Goal: Task Accomplishment & Management: Use online tool/utility

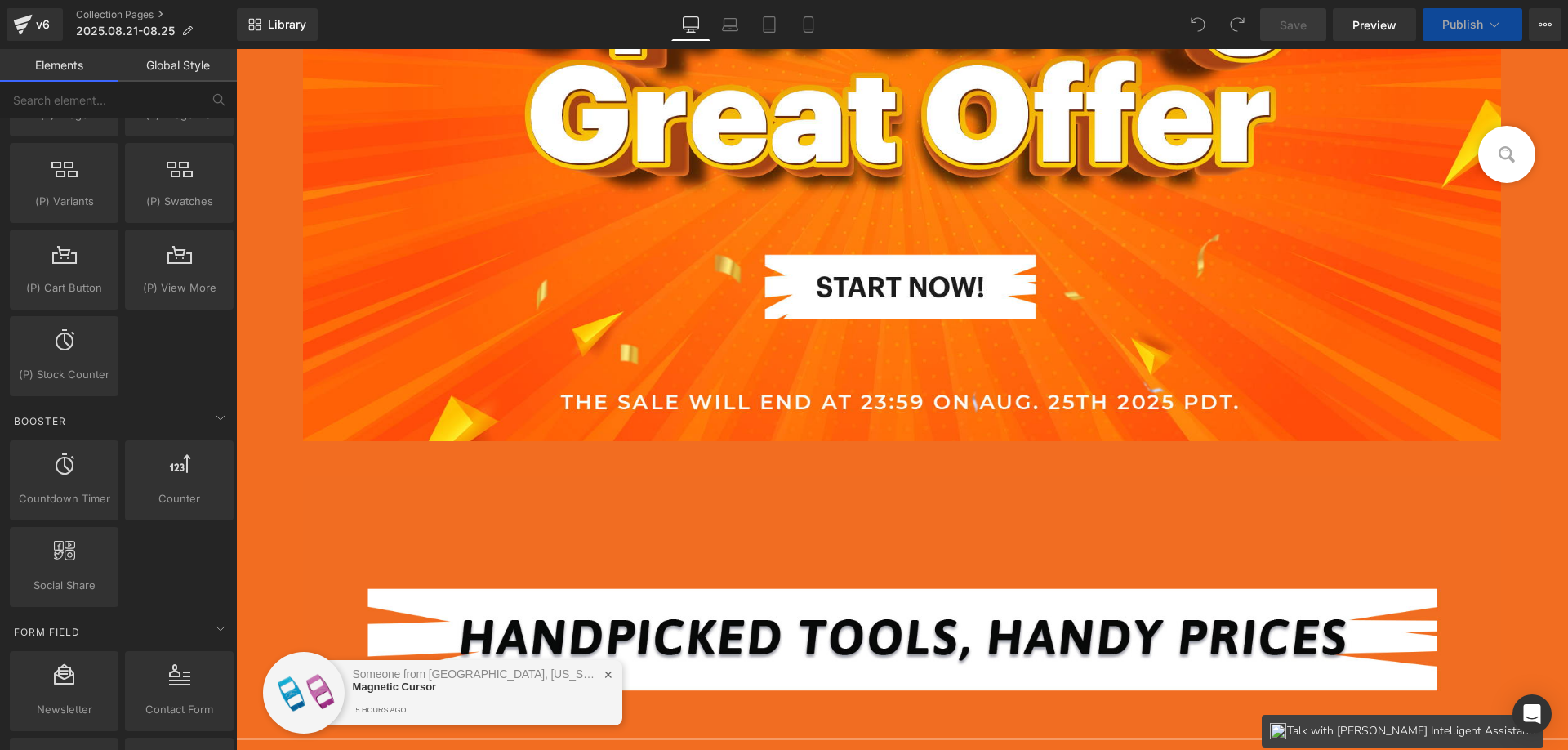
scroll to position [1797, 0]
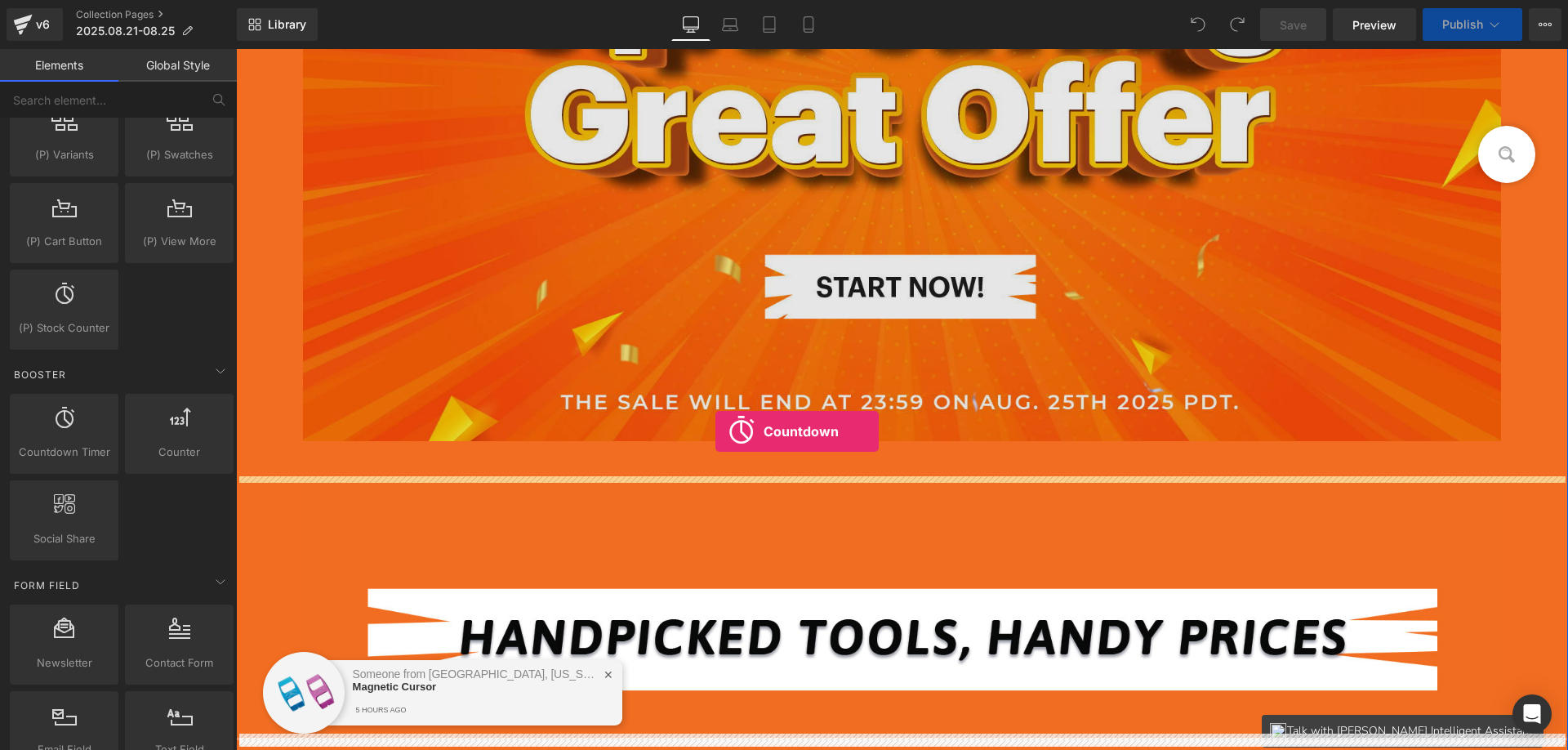
drag, startPoint x: 282, startPoint y: 486, endPoint x: 715, endPoint y: 431, distance: 436.5
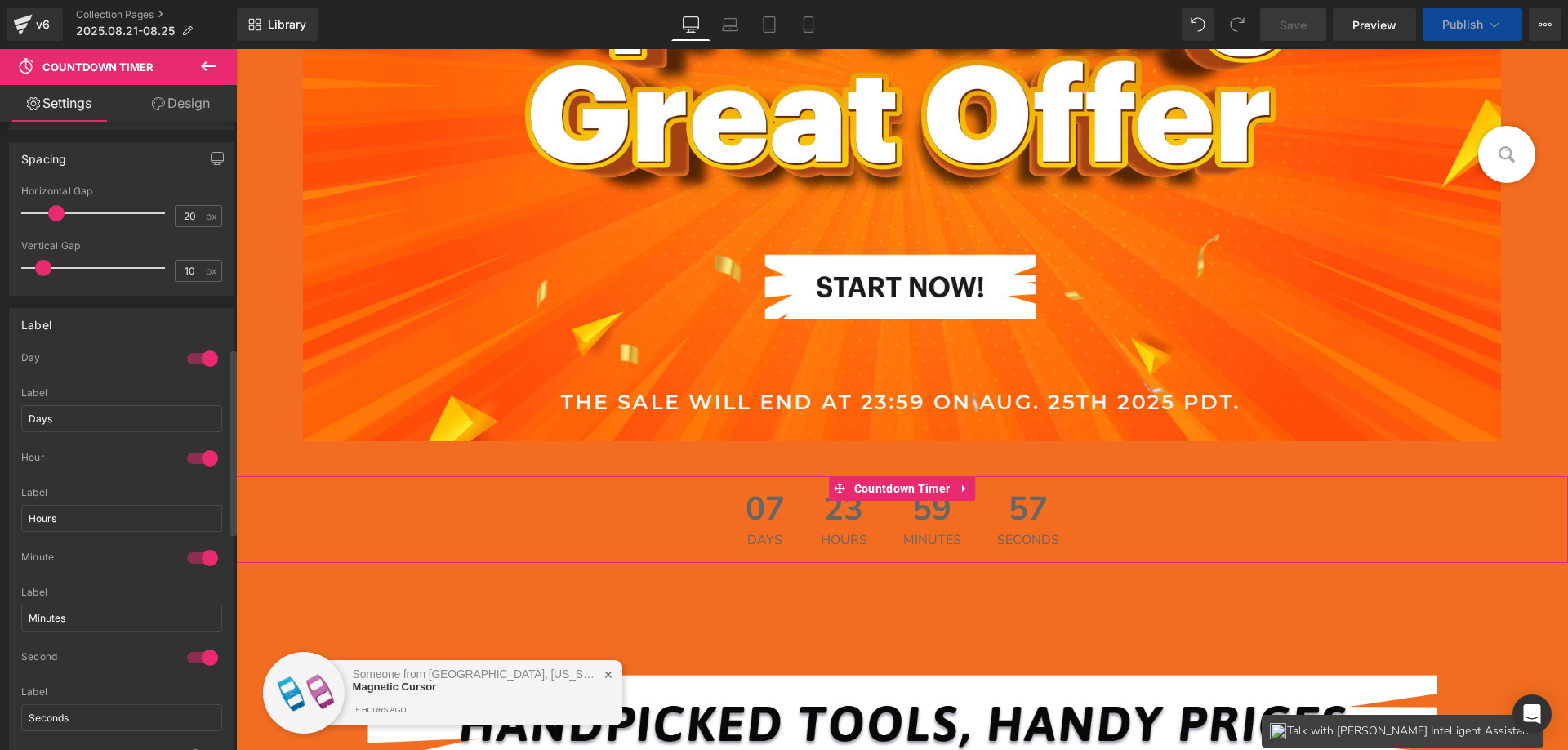
scroll to position [980, 0]
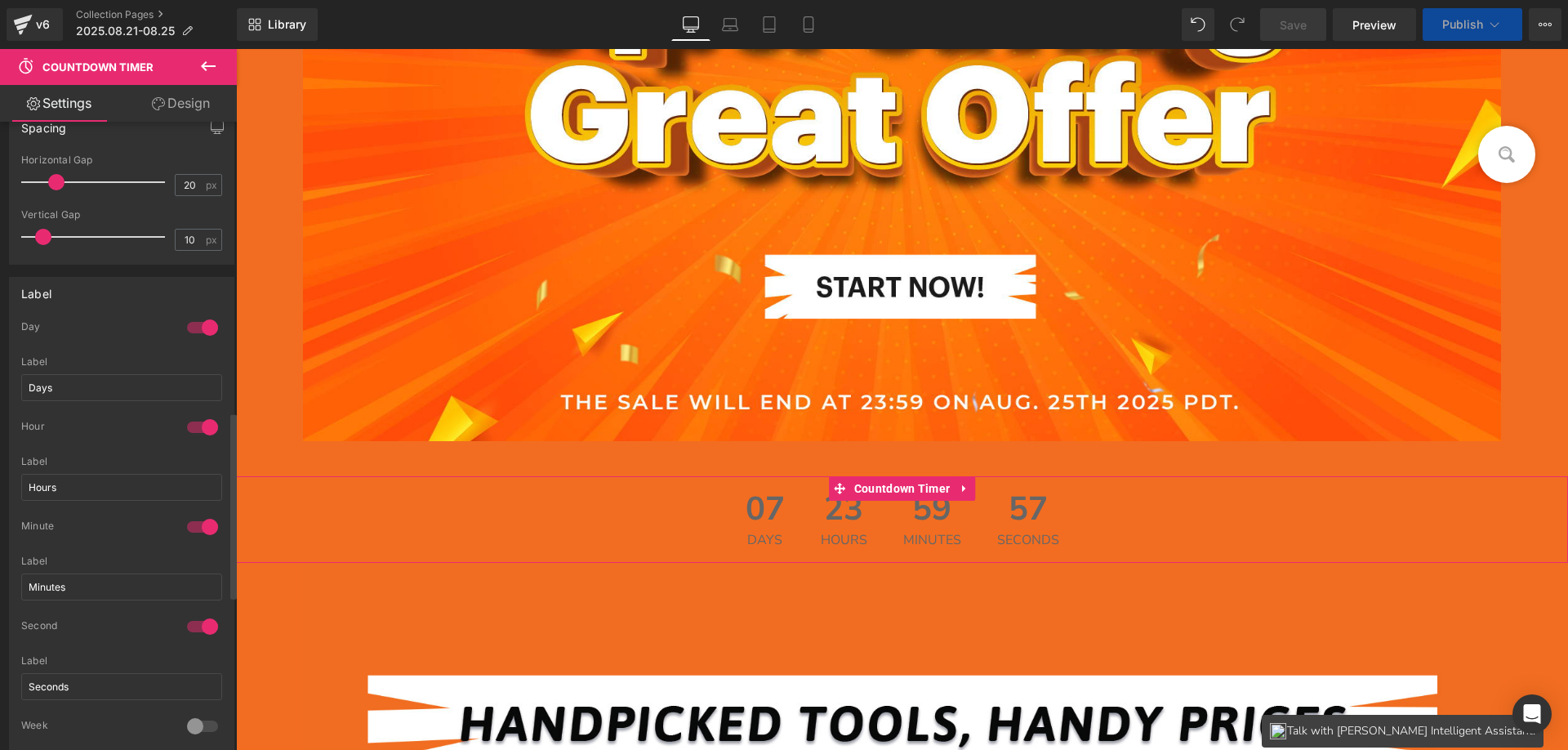
click at [196, 328] on div at bounding box center [202, 328] width 39 height 26
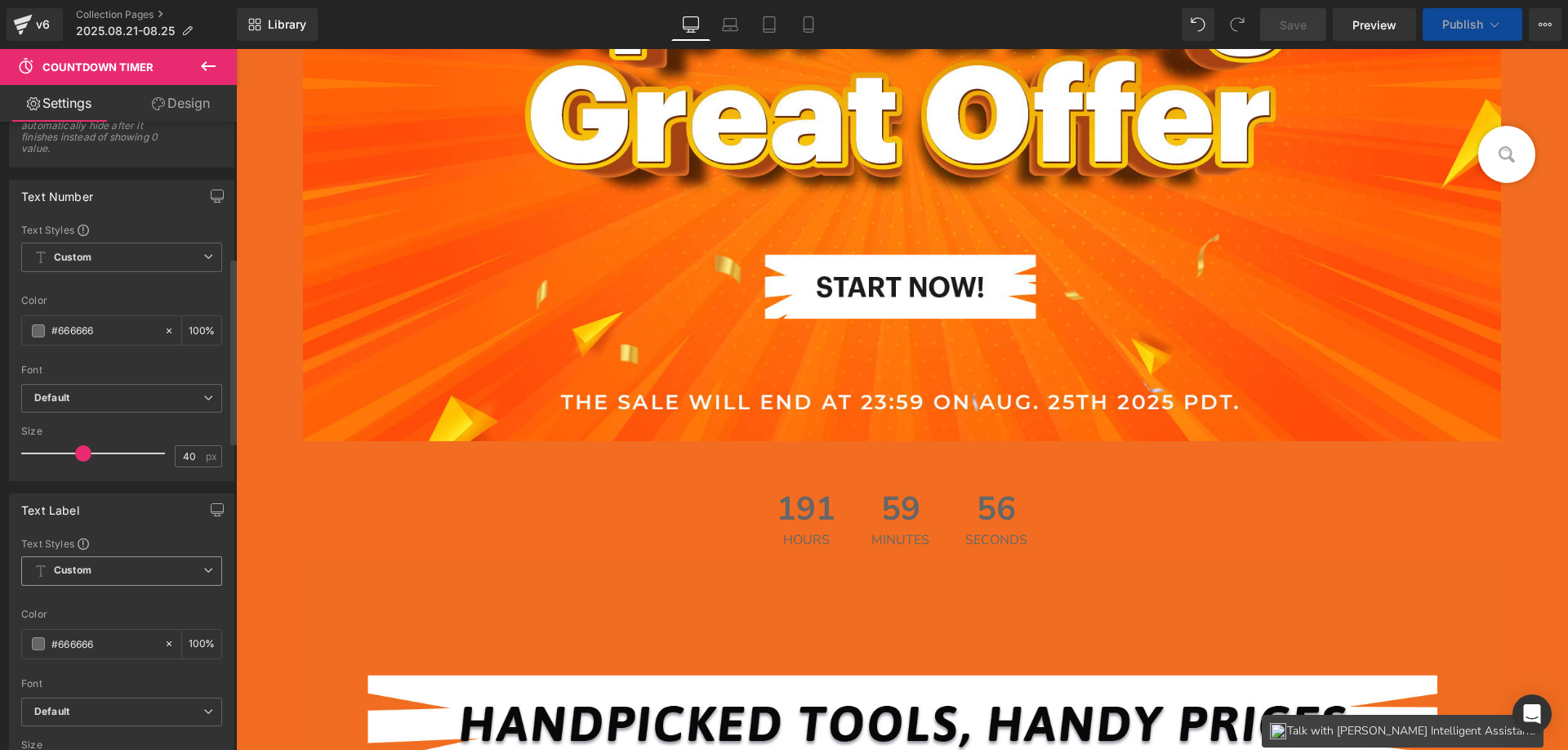
scroll to position [0, 0]
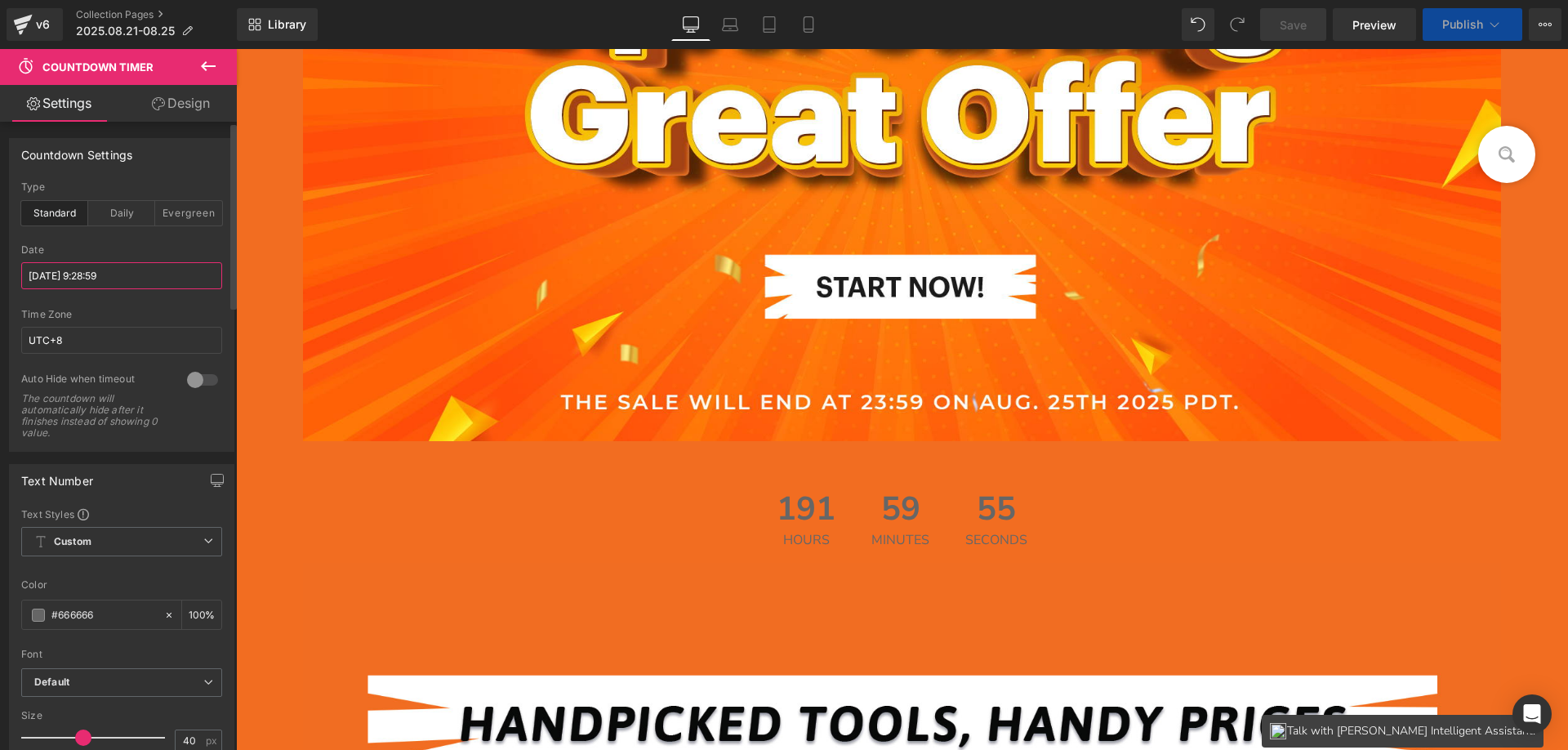
click at [92, 276] on input "2025/9/2 9:28:59" at bounding box center [122, 275] width 201 height 27
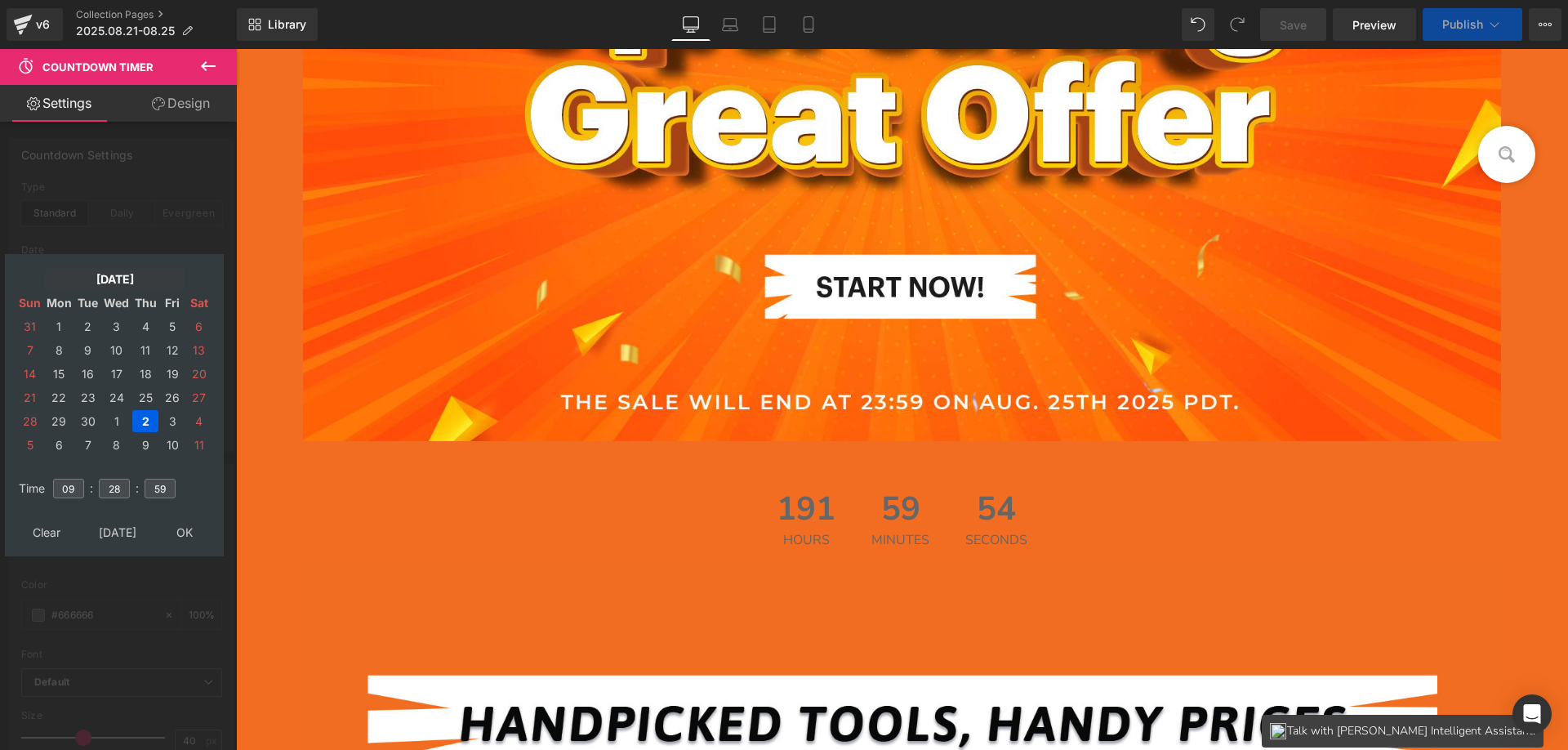
click at [90, 279] on td "Sep, 2025" at bounding box center [115, 279] width 139 height 22
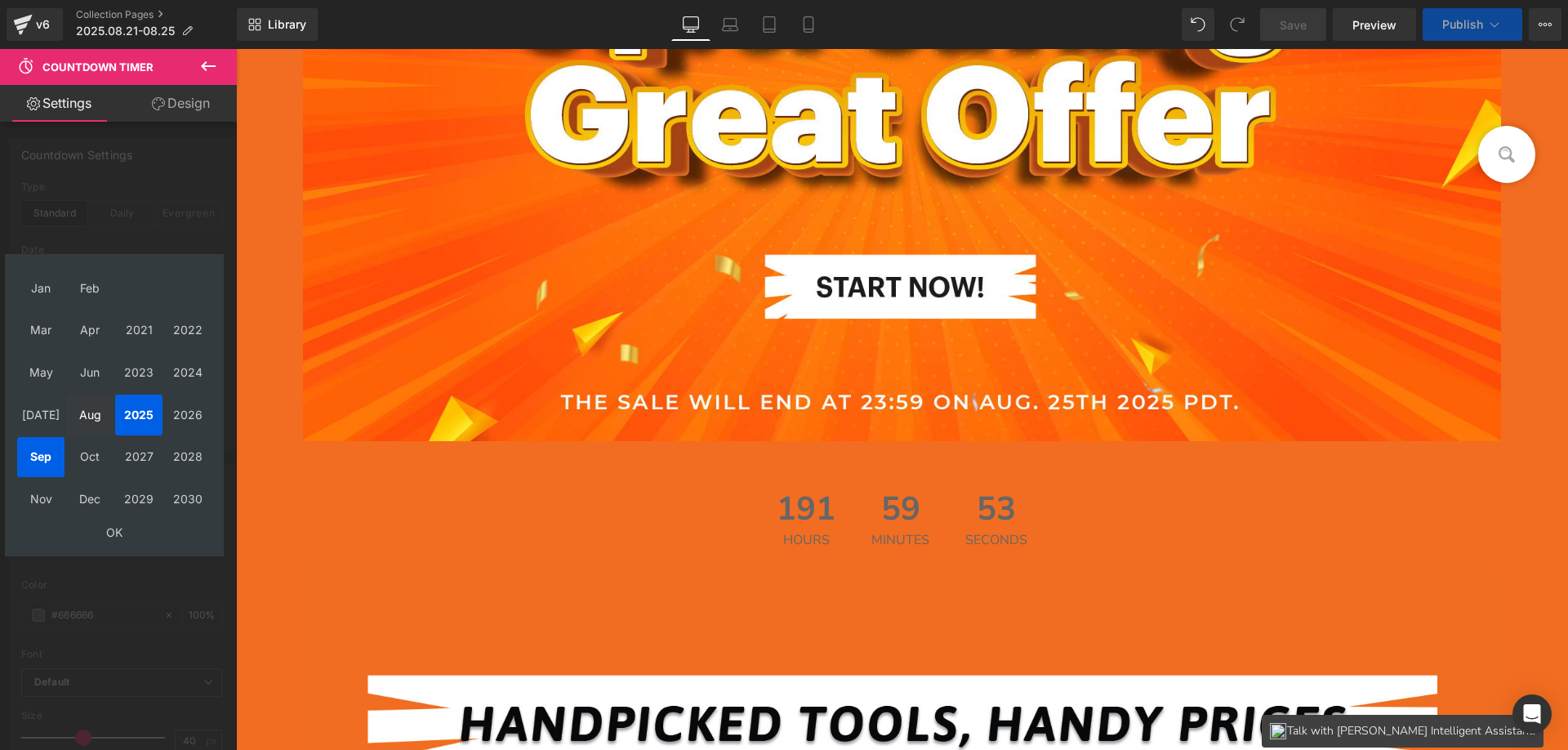
click at [91, 419] on td "Aug" at bounding box center [90, 414] width 48 height 41
click at [117, 527] on td "OK" at bounding box center [114, 532] width 194 height 22
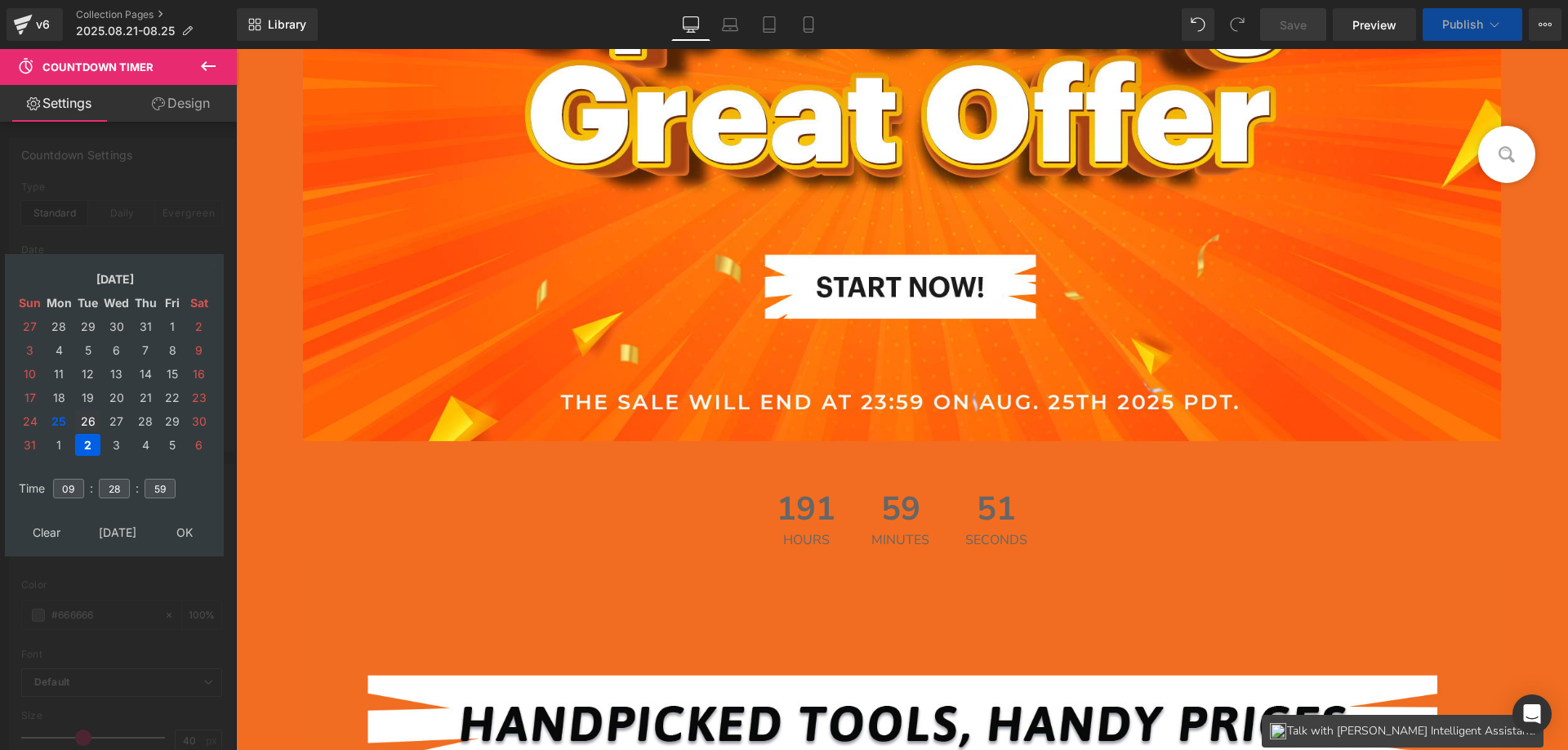
click at [84, 419] on td "26" at bounding box center [87, 421] width 25 height 22
drag, startPoint x: 83, startPoint y: 487, endPoint x: 75, endPoint y: 483, distance: 8.9
click at [33, 483] on tr "Time 09 : 28 : 59" at bounding box center [115, 478] width 199 height 18
click at [111, 488] on input "28" at bounding box center [114, 488] width 31 height 20
drag, startPoint x: 78, startPoint y: 484, endPoint x: 61, endPoint y: 485, distance: 17.0
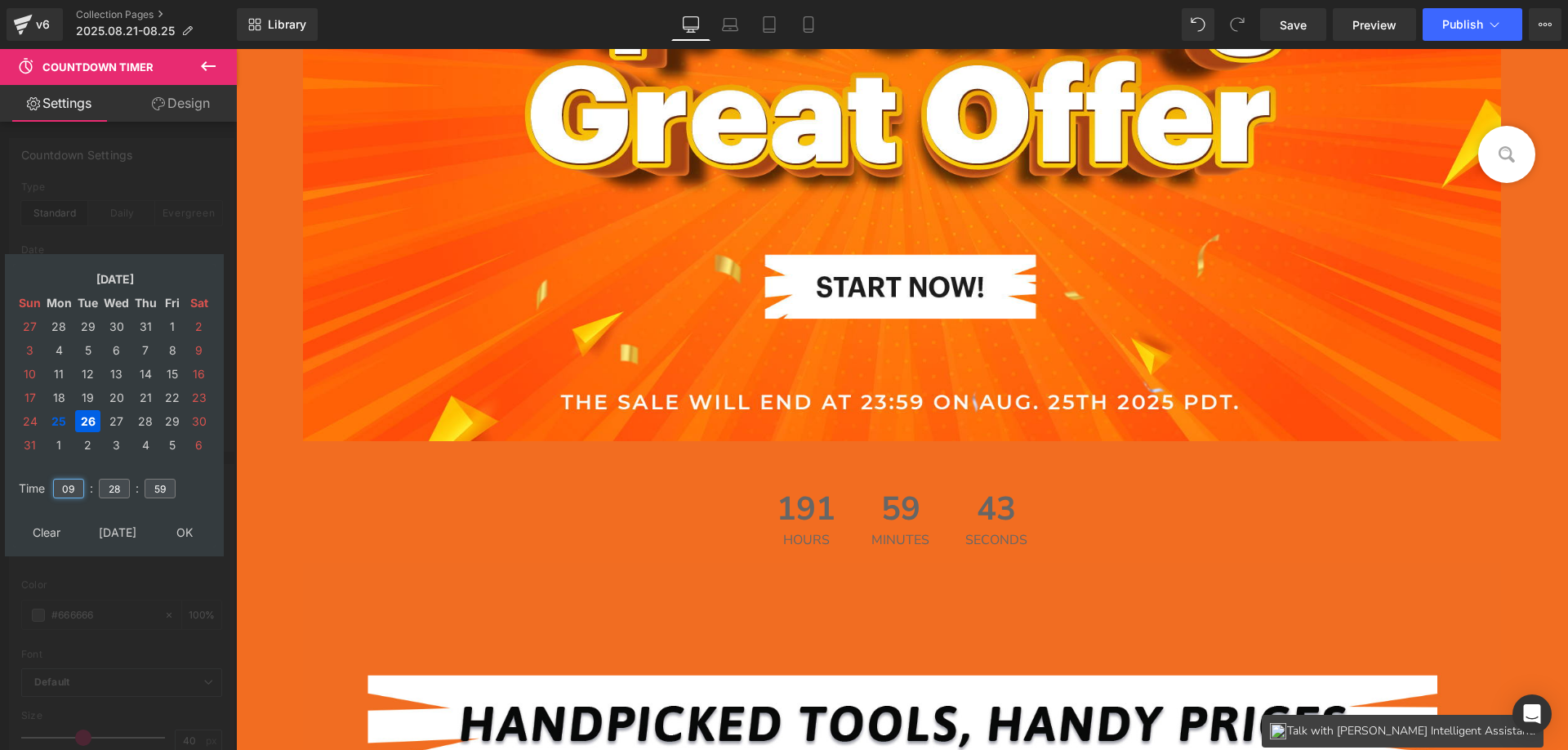
click at [61, 485] on input "09" at bounding box center [68, 488] width 31 height 20
type input "15"
drag, startPoint x: 126, startPoint y: 486, endPoint x: 100, endPoint y: 483, distance: 26.2
click at [100, 483] on td "28" at bounding box center [115, 488] width 36 height 38
drag, startPoint x: 170, startPoint y: 488, endPoint x: 151, endPoint y: 483, distance: 19.6
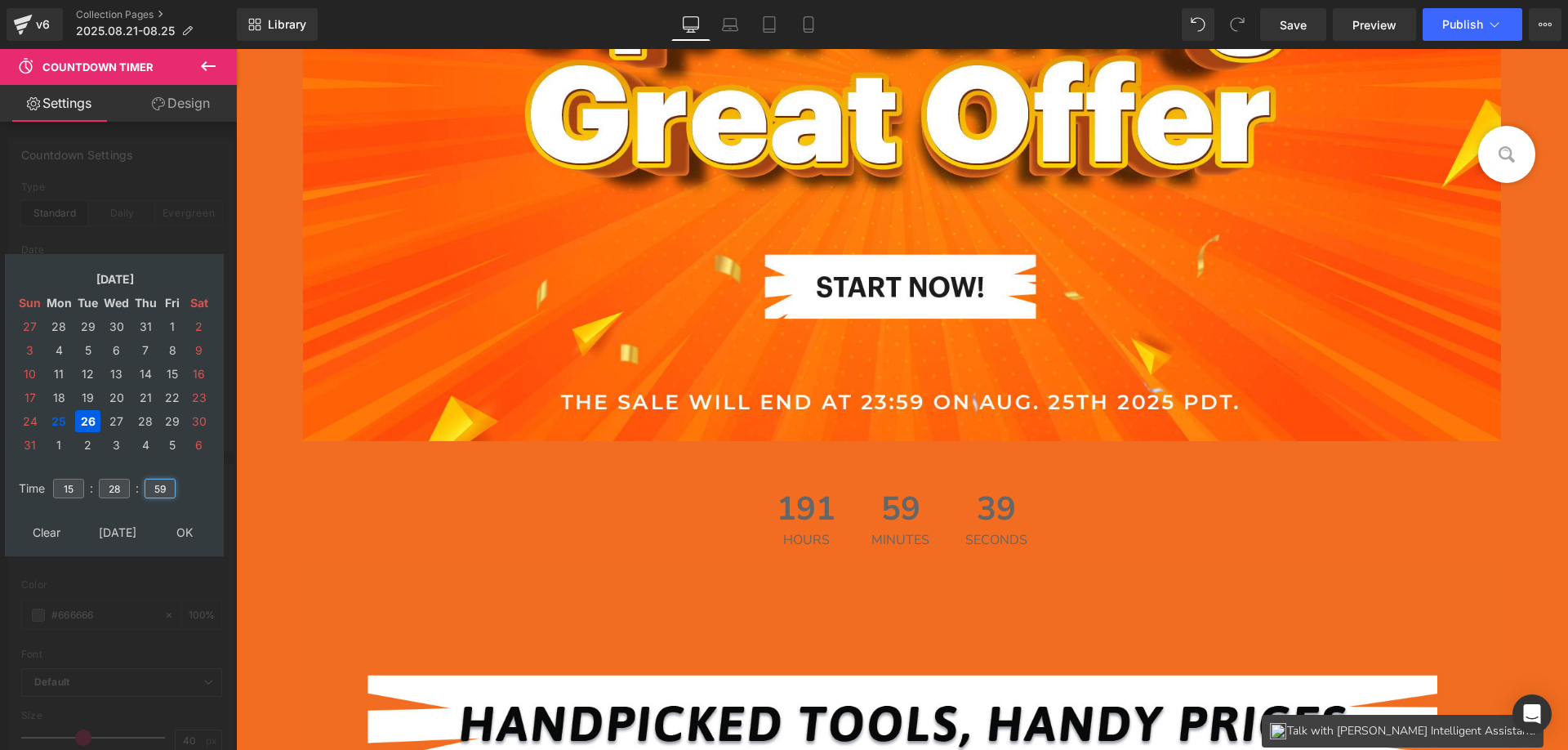
click at [151, 483] on input "59" at bounding box center [159, 488] width 31 height 20
type input "00"
drag, startPoint x: 124, startPoint y: 486, endPoint x: 100, endPoint y: 484, distance: 24.1
click at [100, 484] on input "28" at bounding box center [114, 488] width 31 height 20
type input "00"
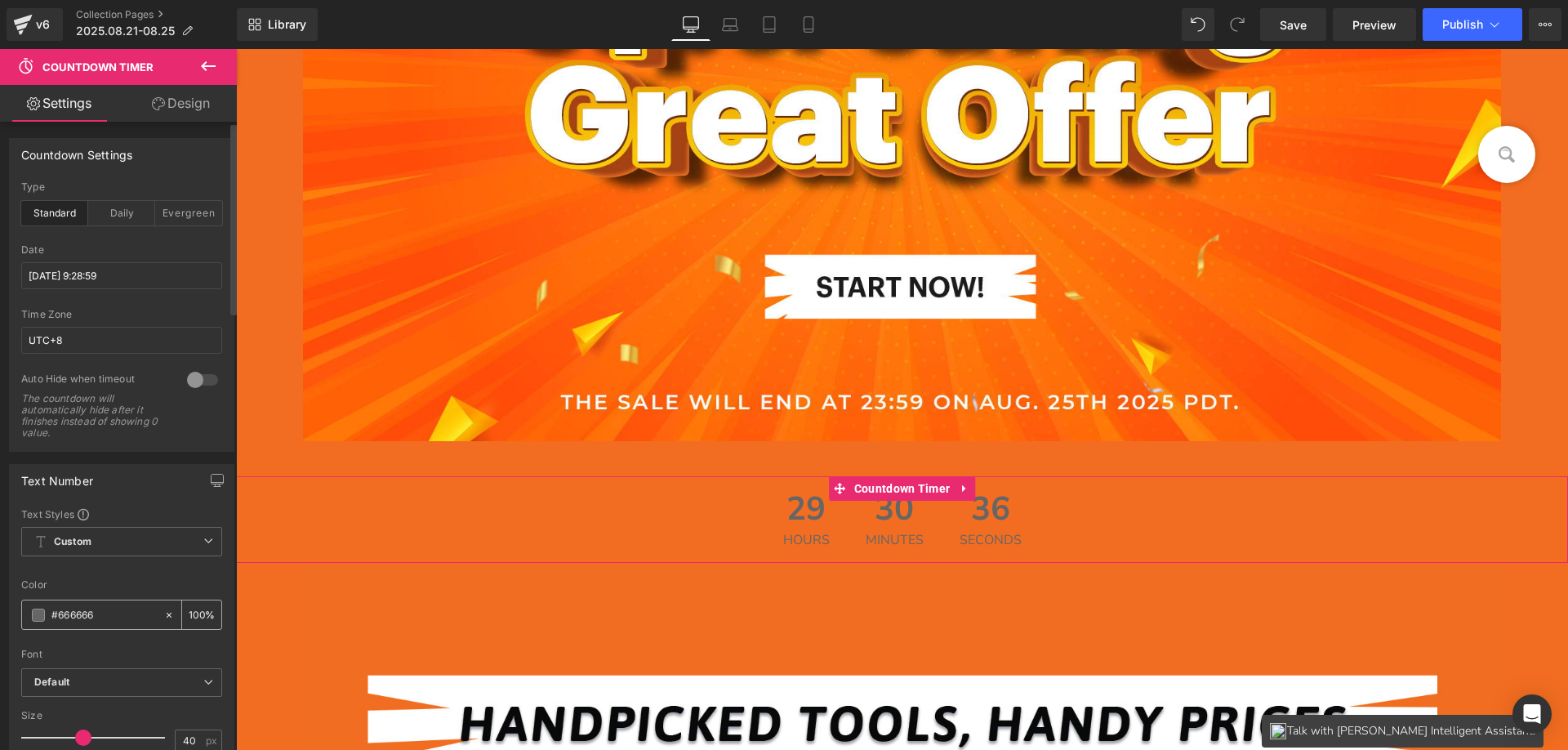
drag, startPoint x: 107, startPoint y: 608, endPoint x: 51, endPoint y: 602, distance: 56.3
click at [48, 602] on div "#666666" at bounding box center [93, 615] width 141 height 29
paste input "f90000"
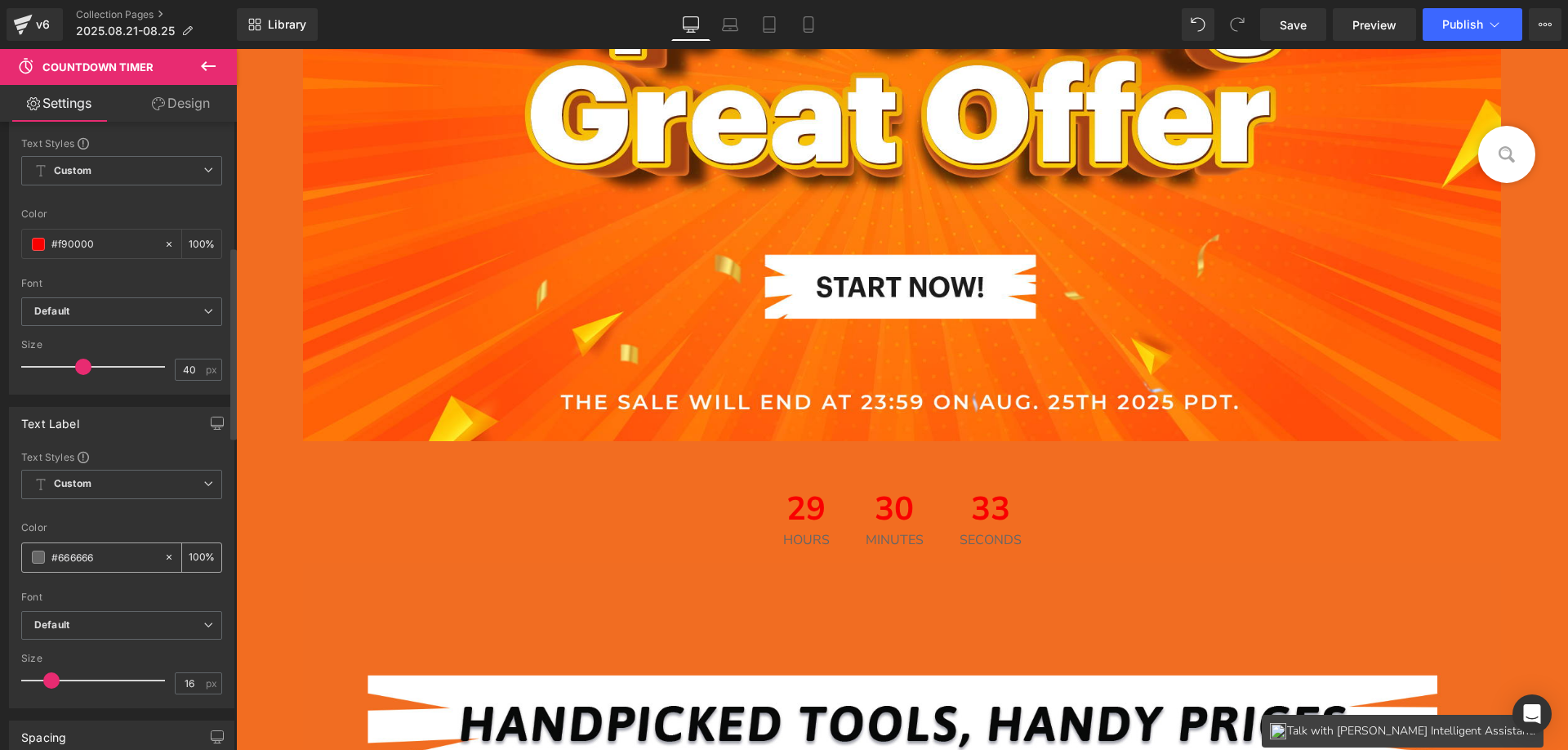
scroll to position [408, 0]
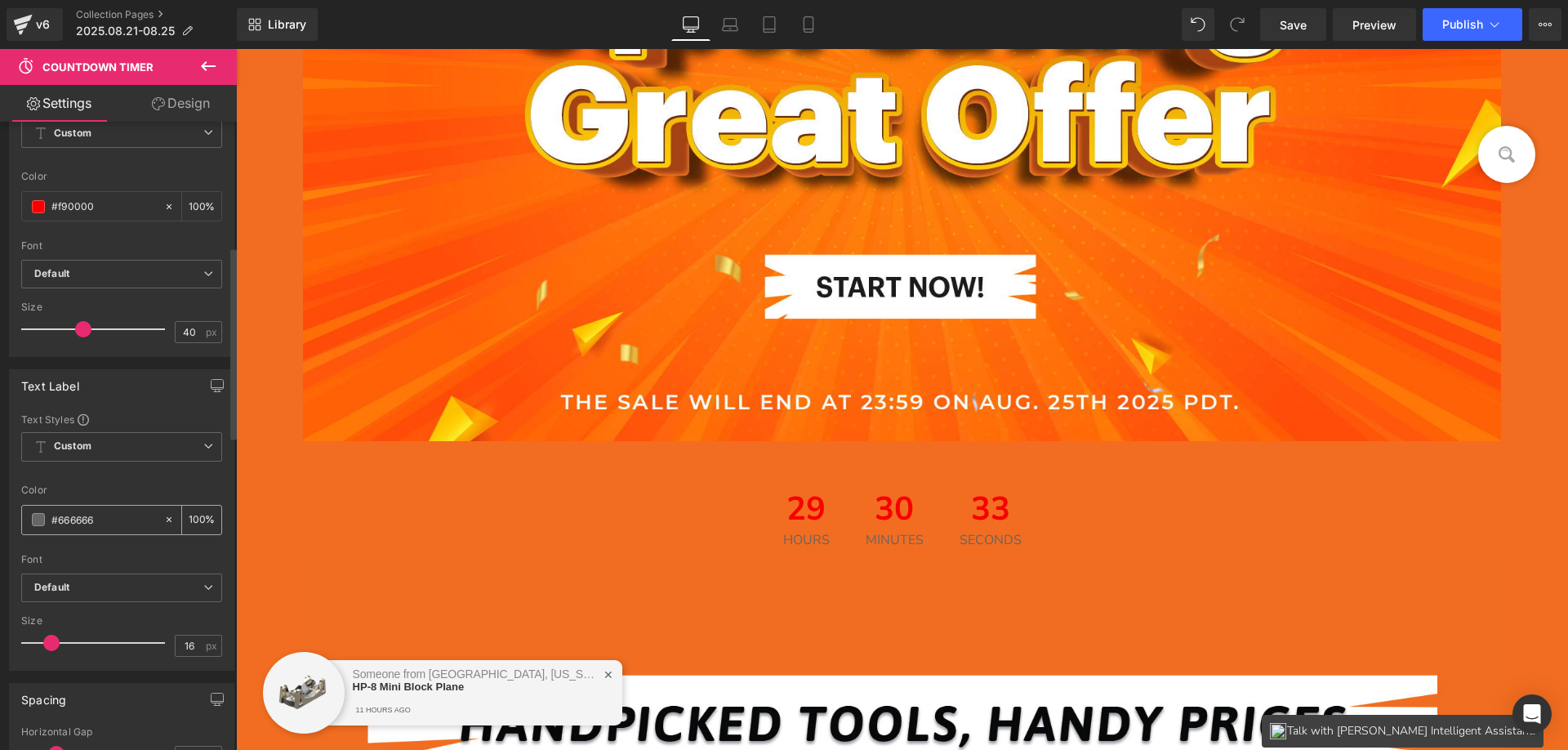
type input "#f90000"
drag, startPoint x: 102, startPoint y: 524, endPoint x: 25, endPoint y: 507, distance: 78.9
click at [25, 507] on div "#666666" at bounding box center [93, 520] width 141 height 29
paste input "f90000"
type input "#f90000"
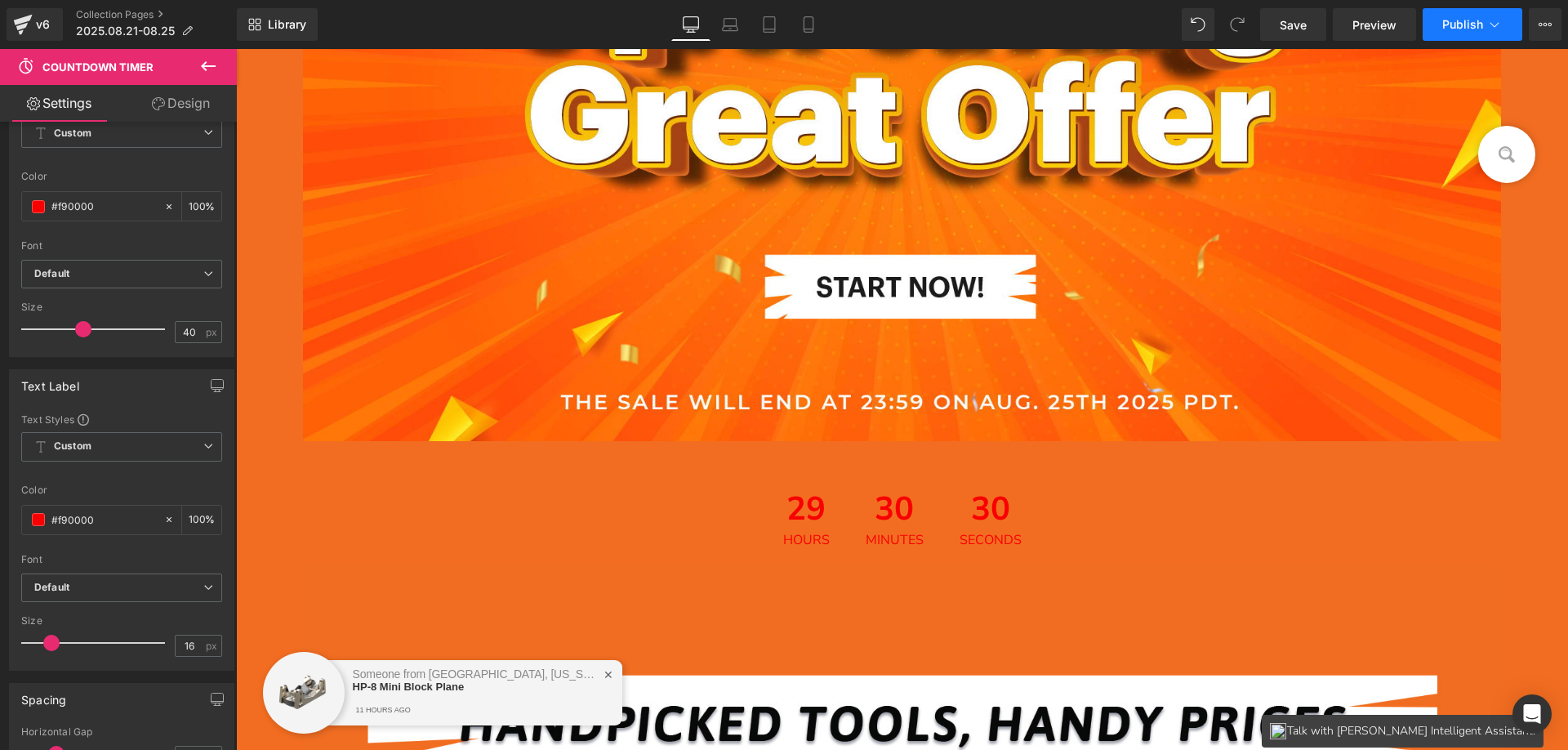
click at [1462, 27] on span "Publish" at bounding box center [1462, 24] width 41 height 13
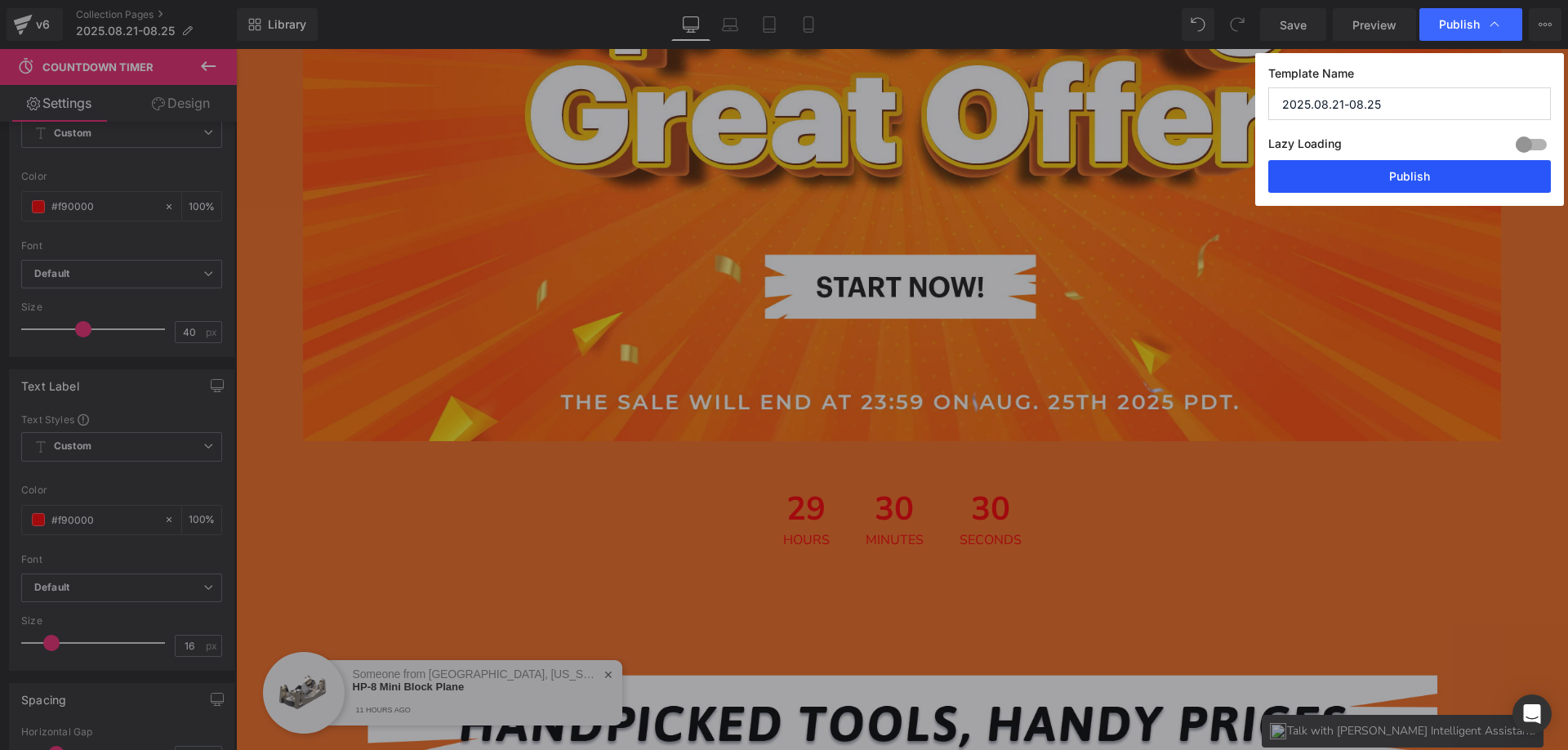
click at [1365, 185] on button "Publish" at bounding box center [1410, 176] width 283 height 33
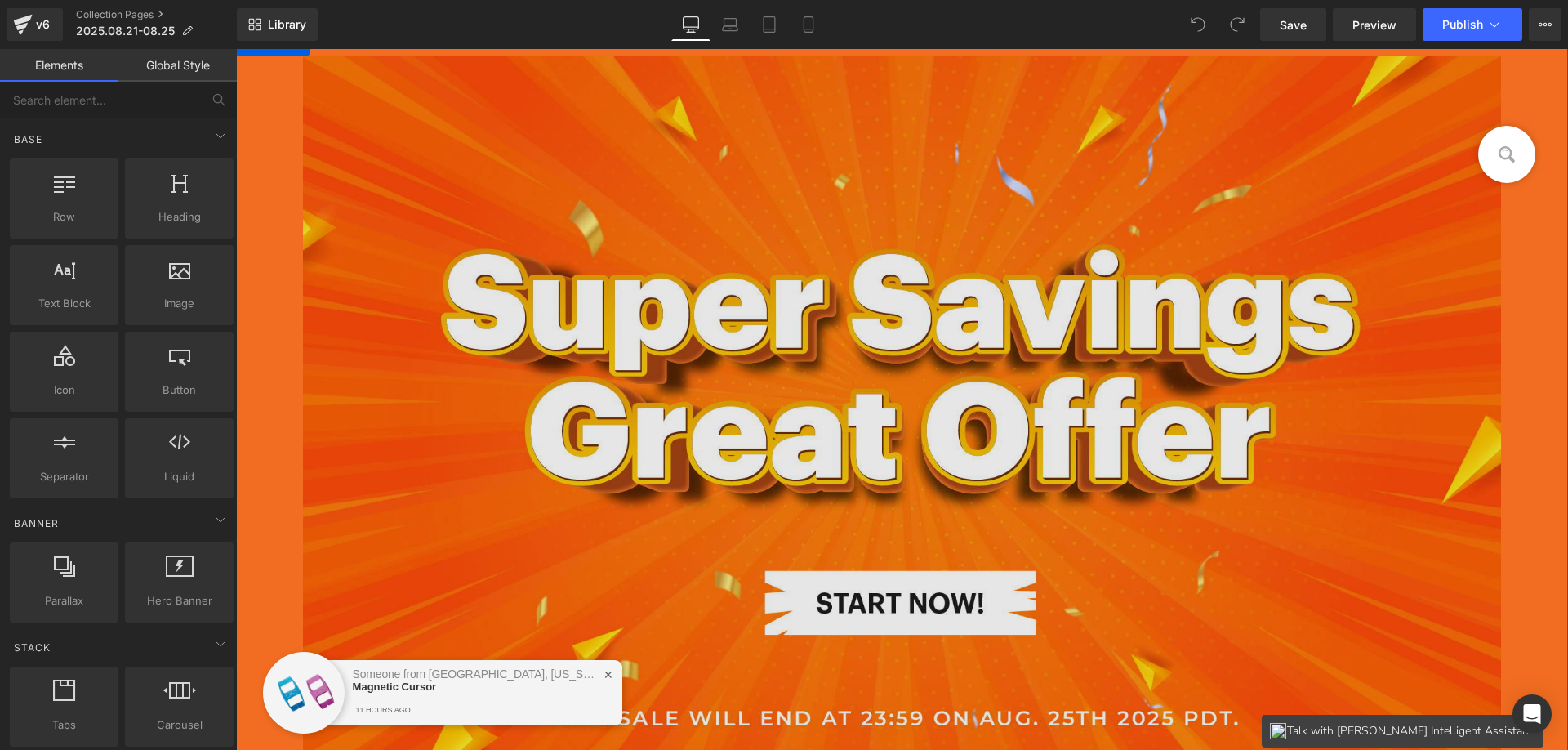
click at [661, 322] on img at bounding box center [903, 424] width 1199 height 737
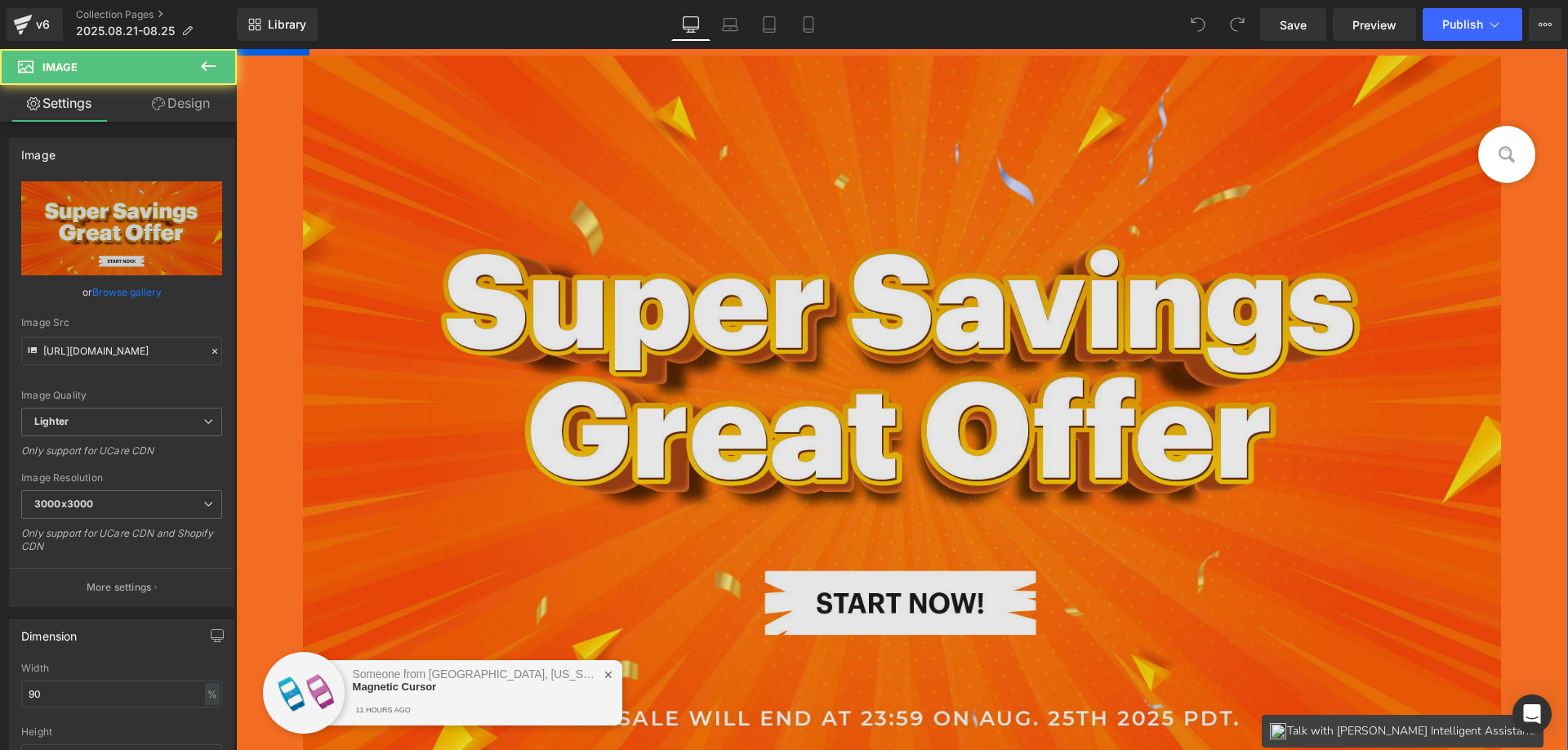
scroll to position [163, 0]
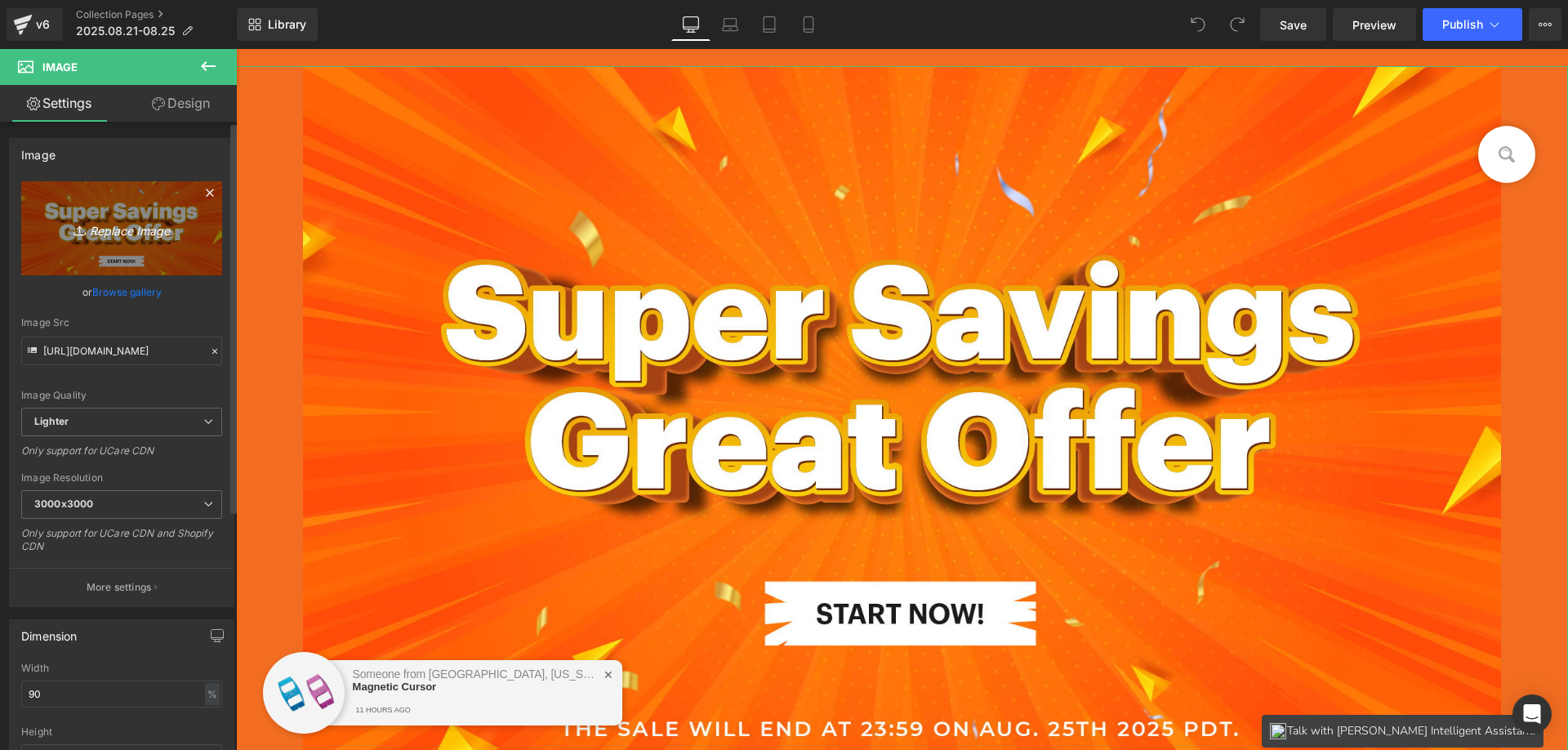
click at [96, 233] on icon "Replace Image" at bounding box center [122, 228] width 131 height 20
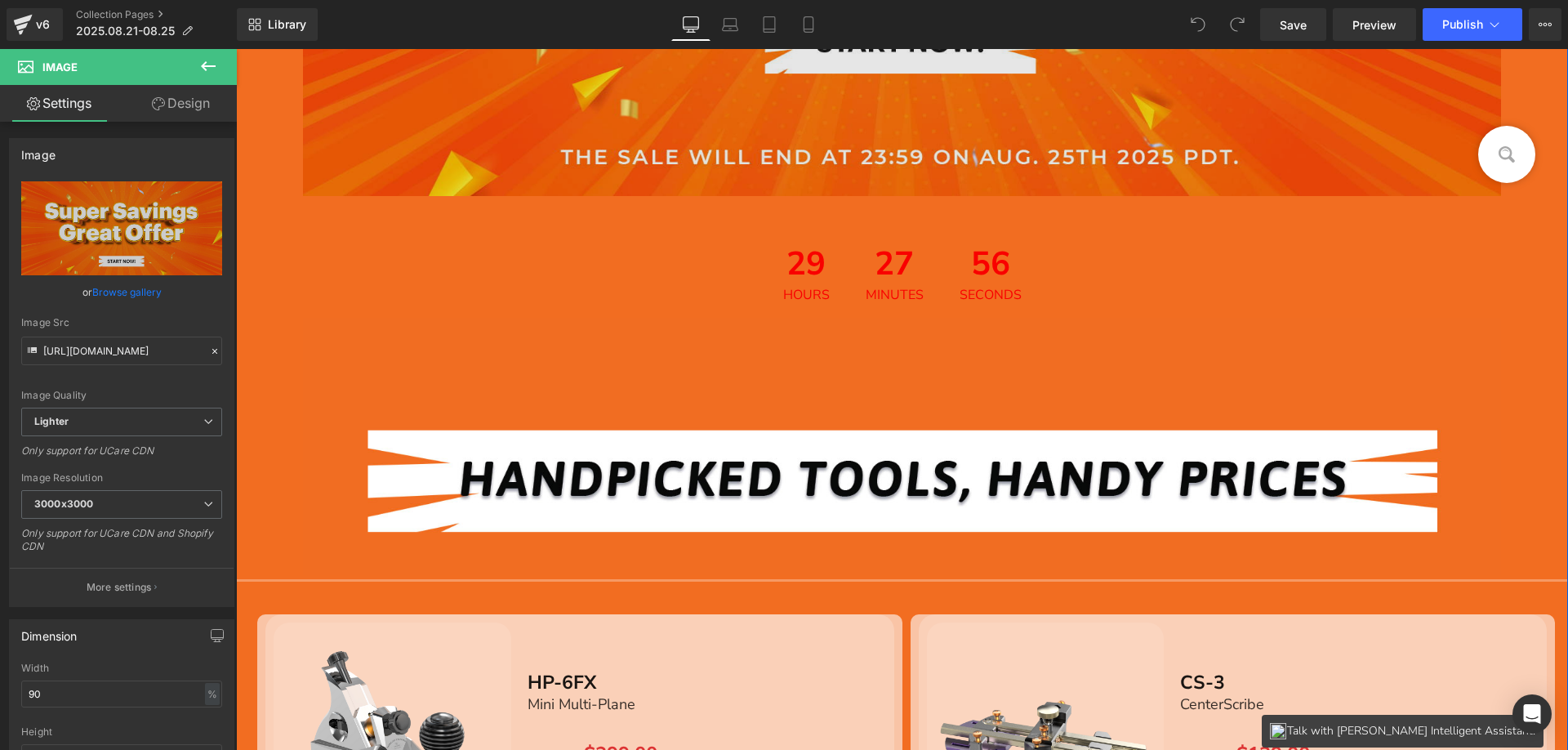
scroll to position [245, 0]
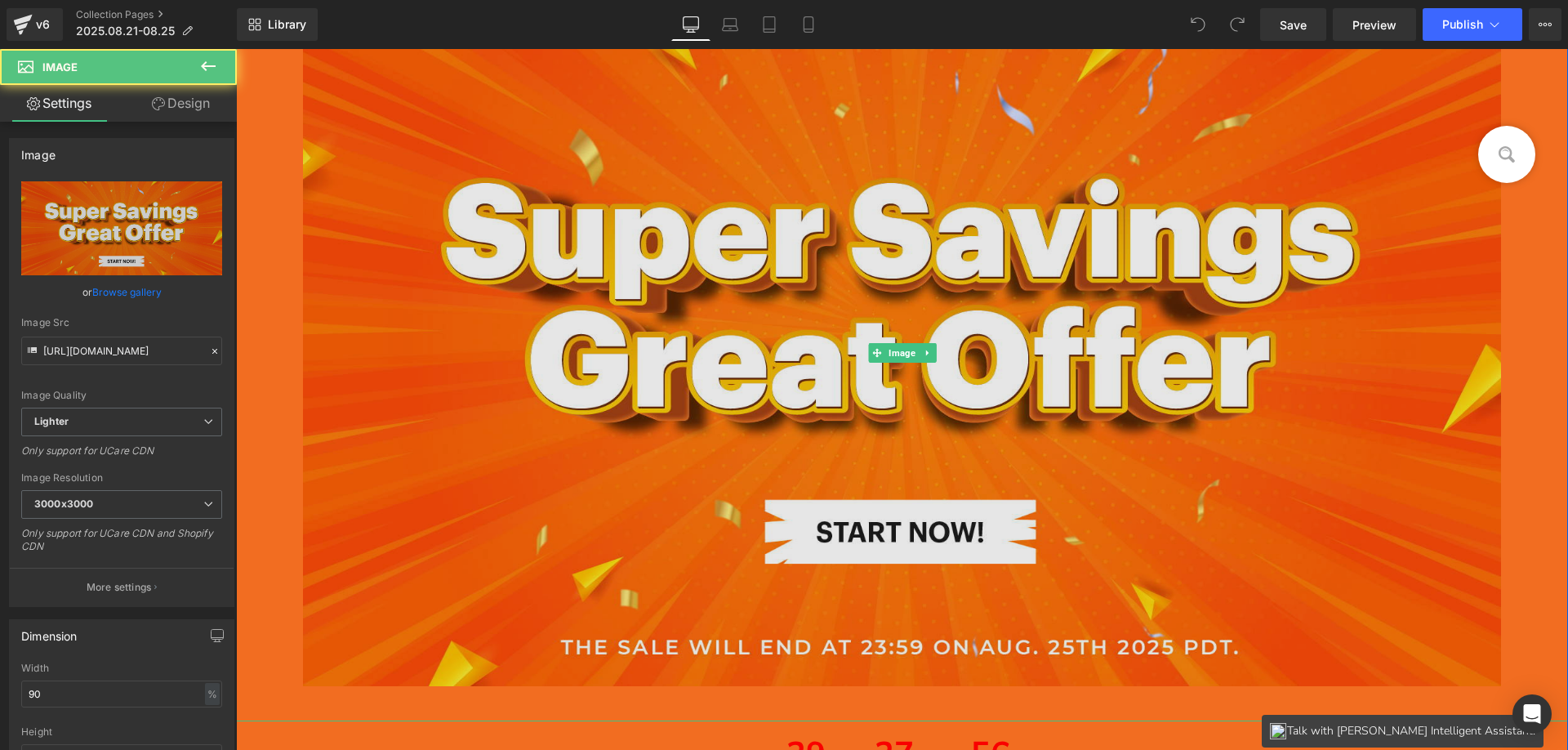
click at [675, 299] on img at bounding box center [903, 353] width 1199 height 737
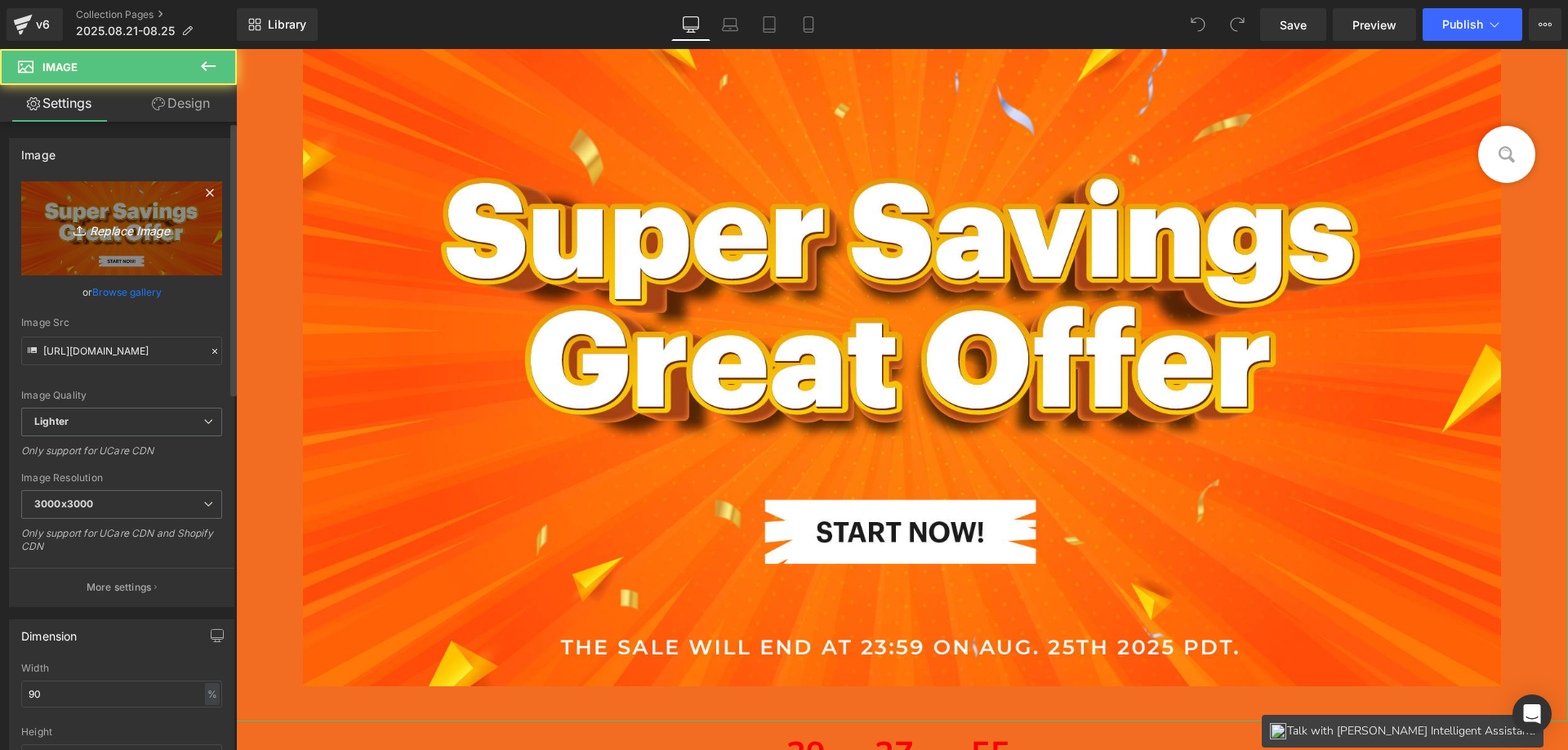
click at [134, 239] on link "Replace Image" at bounding box center [122, 228] width 201 height 94
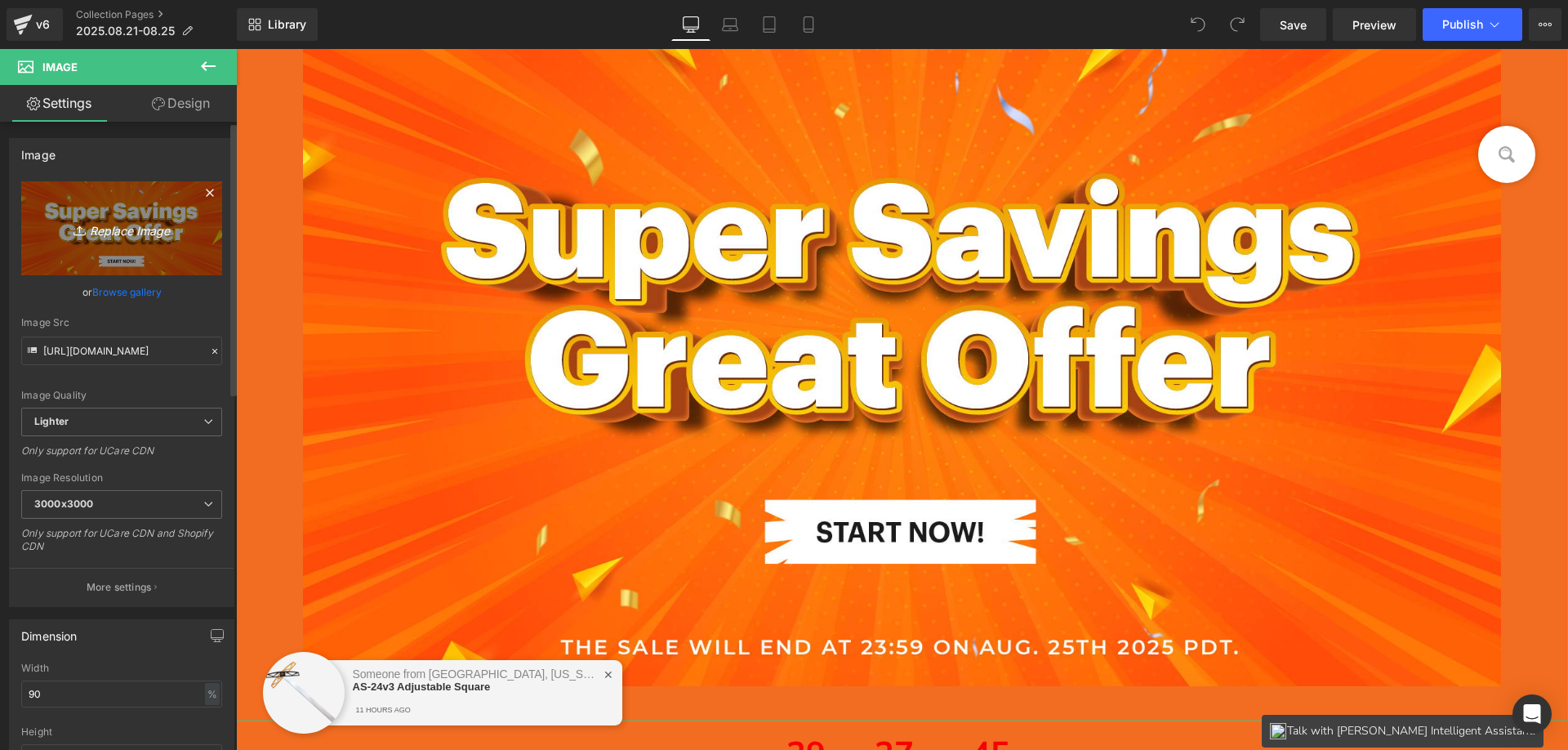
type input "C:\fakepath\Artboard 1 副本.jpg"
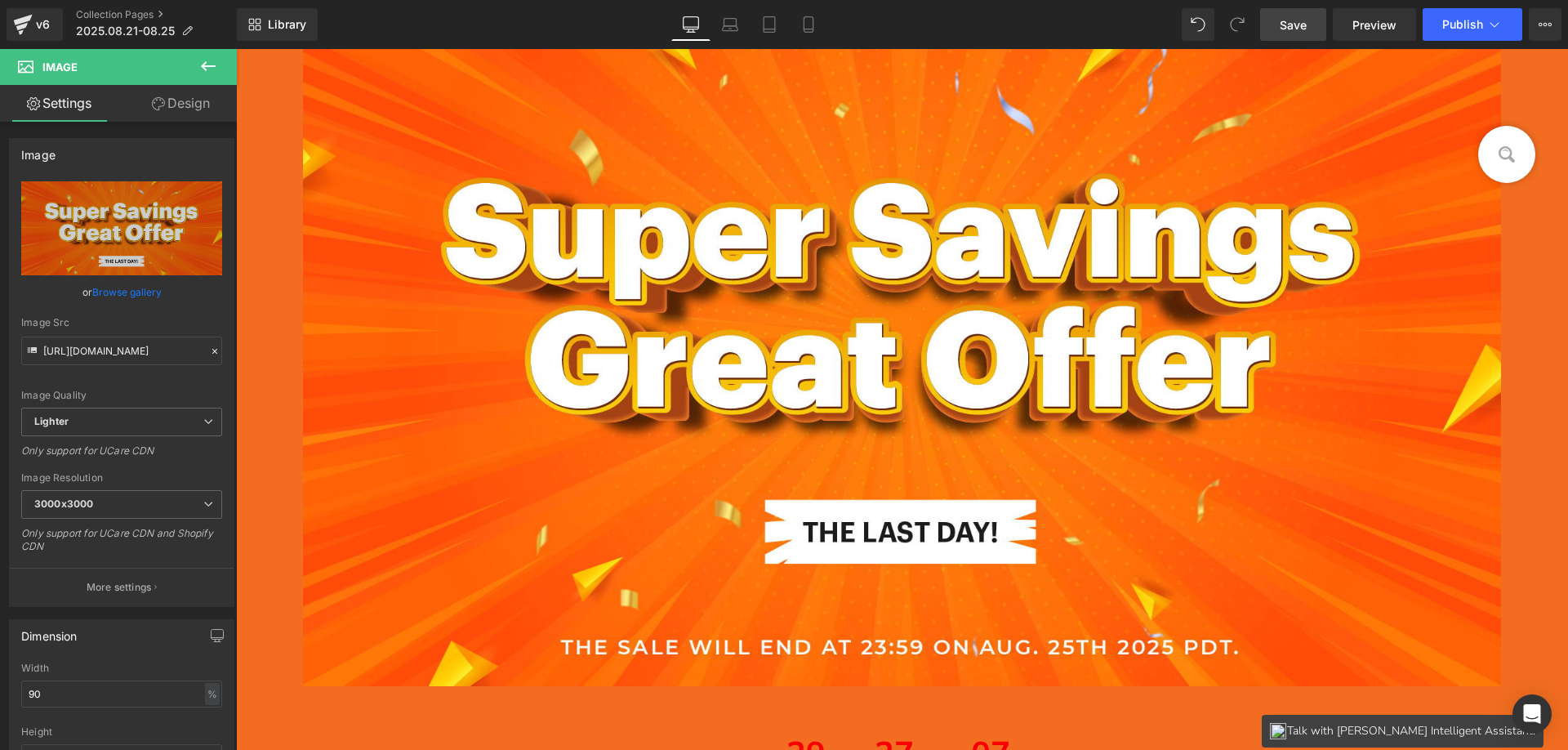
click at [1293, 25] on span "Save" at bounding box center [1293, 24] width 27 height 17
